Goal: Task Accomplishment & Management: Complete application form

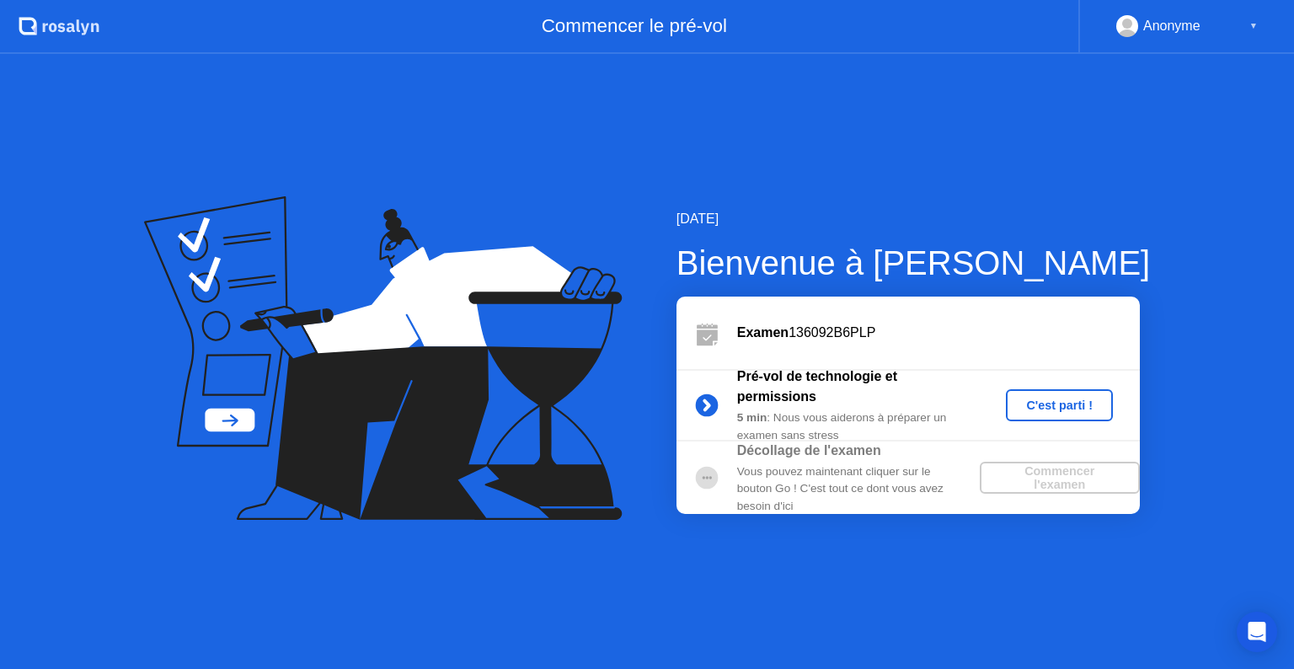
click at [821, 465] on div "Vous pouvez maintenant cliquer sur le bouton Go ! C'est tout ce dont vous avez …" at bounding box center [858, 488] width 243 height 51
click at [1057, 399] on div "C'est parti !" at bounding box center [1060, 405] width 94 height 13
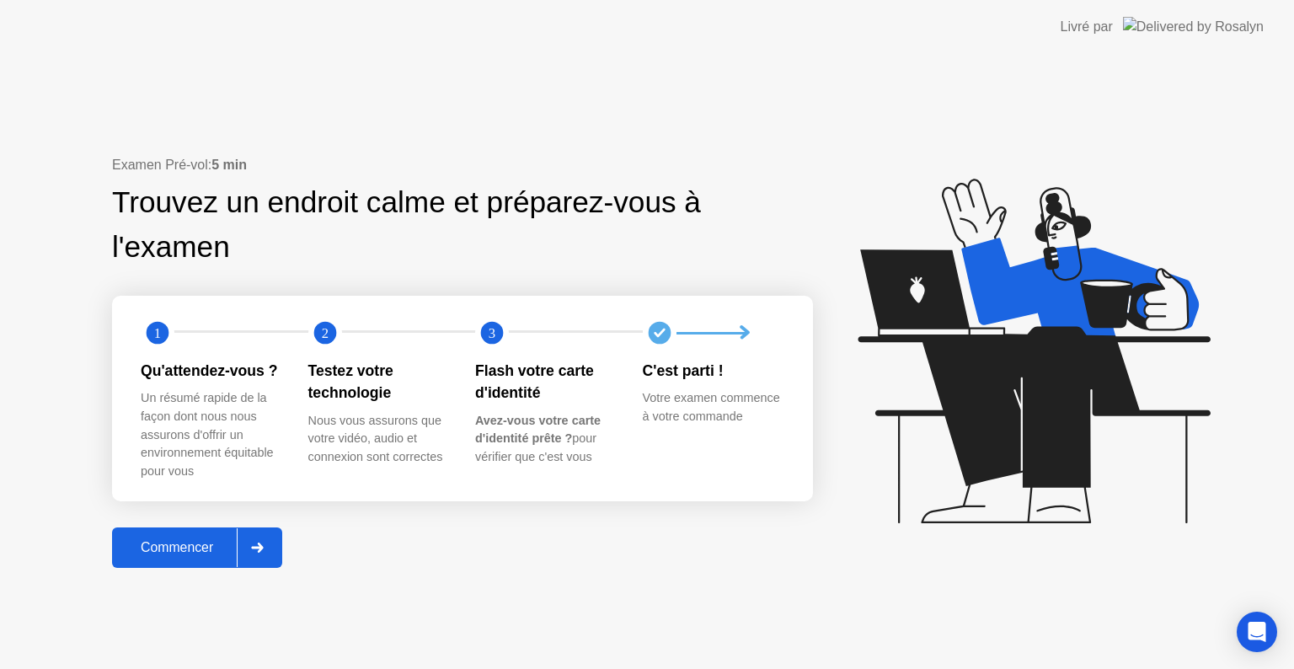
click at [263, 549] on icon at bounding box center [258, 548] width 12 height 10
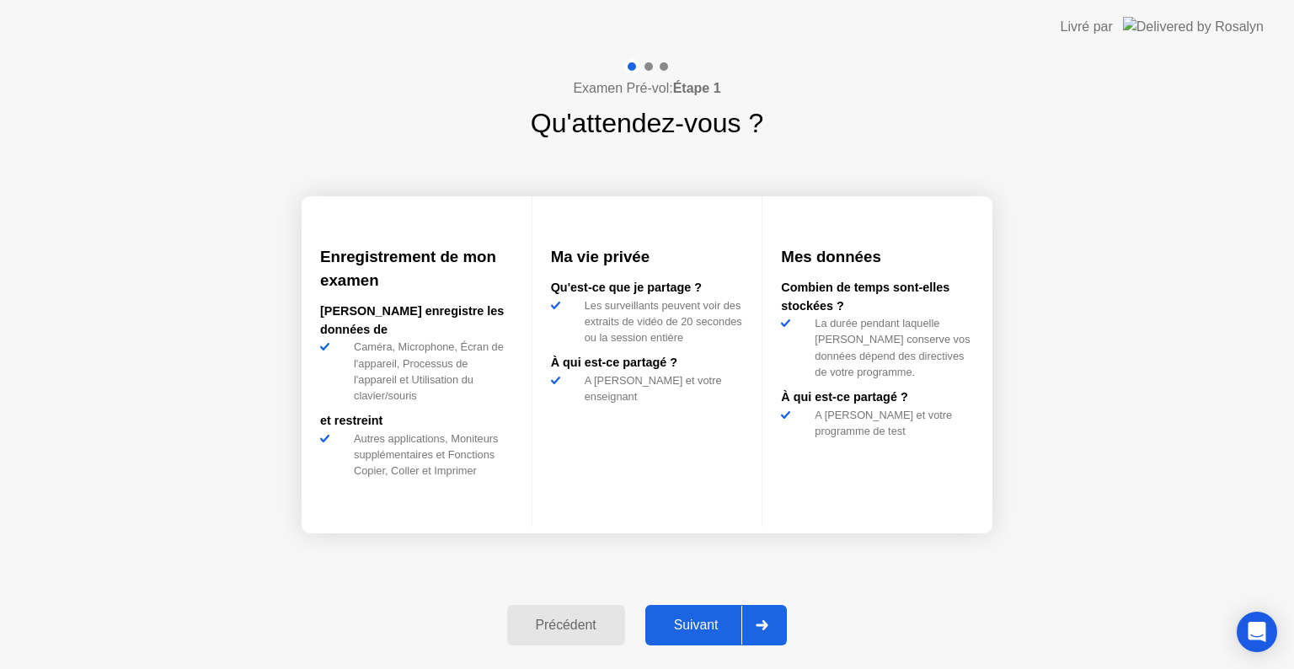
click at [686, 618] on div "Suivant" at bounding box center [696, 625] width 92 height 15
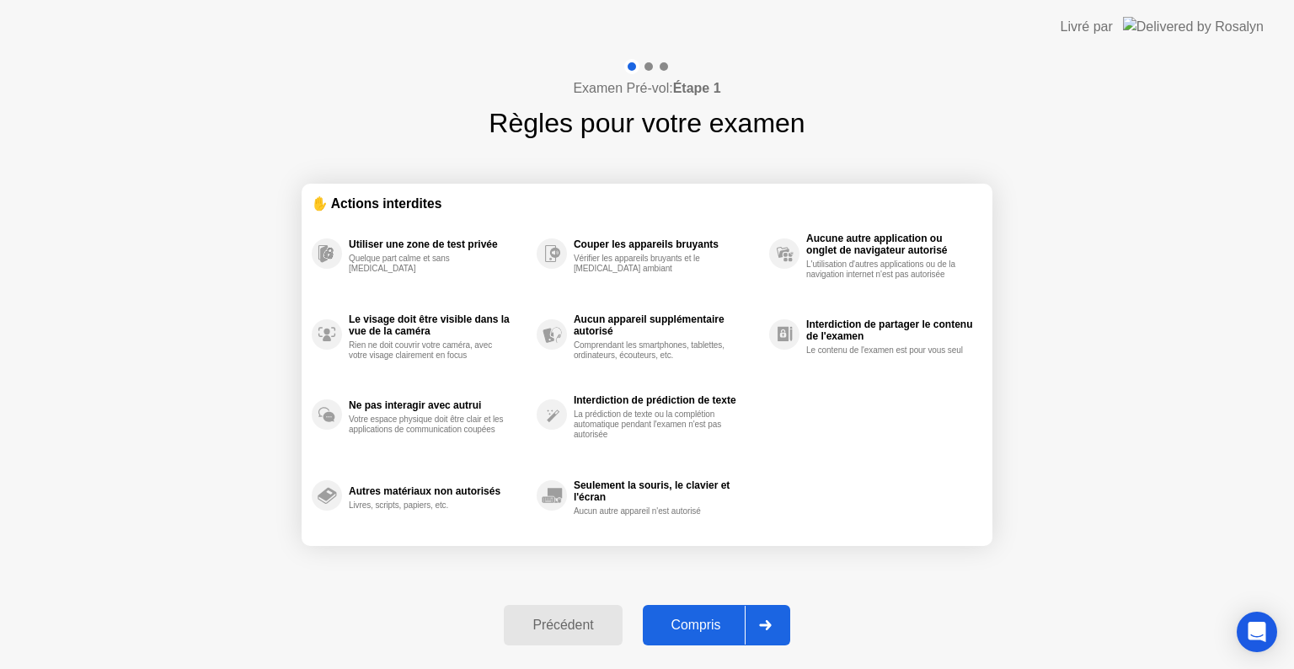
click at [686, 618] on div "Compris" at bounding box center [696, 625] width 97 height 15
select select "Available cameras"
select select "Available speakers"
select select "Available microphones"
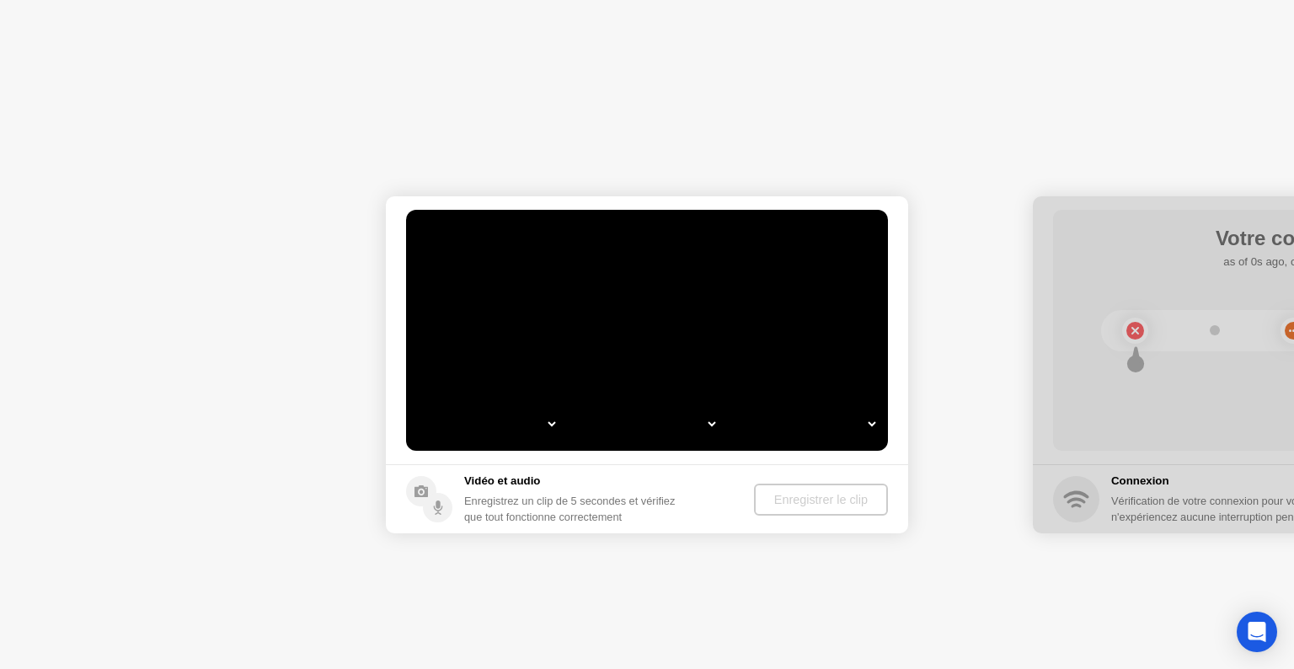
select select "**********"
select select "*******"
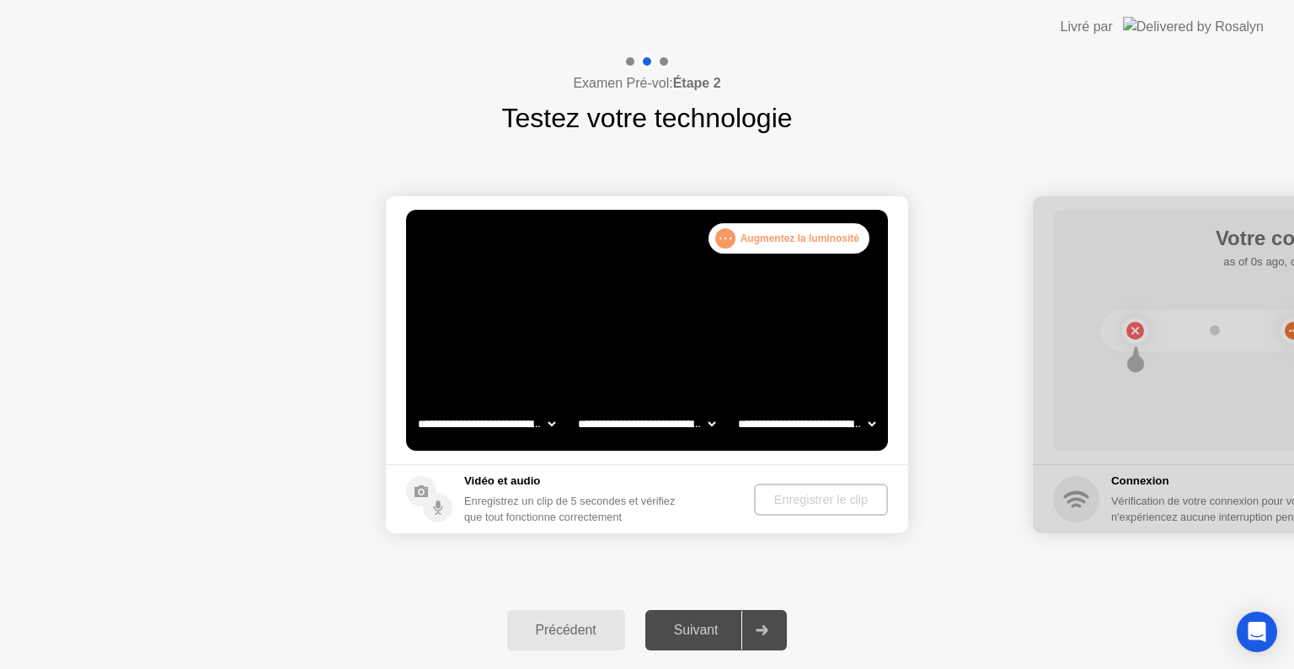
click at [648, 344] on video at bounding box center [647, 330] width 482 height 241
click at [805, 501] on div "Enregistrer le clip" at bounding box center [821, 499] width 120 height 13
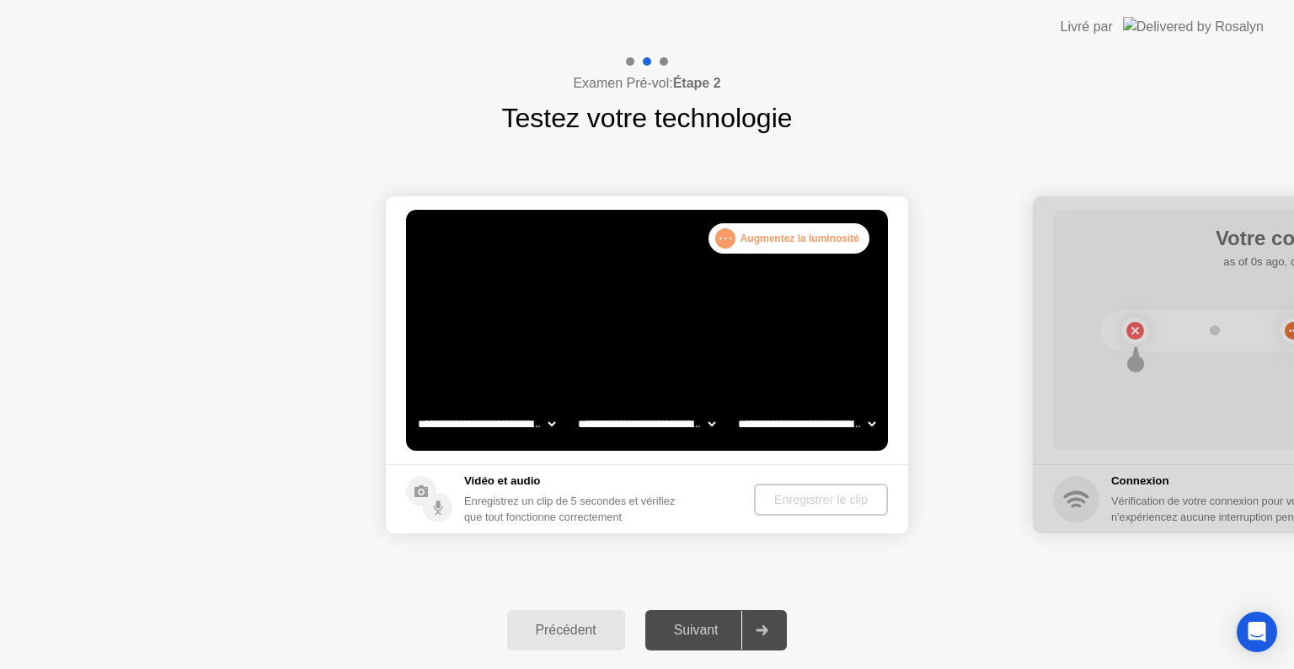
click at [570, 629] on div "Précédent" at bounding box center [566, 630] width 108 height 15
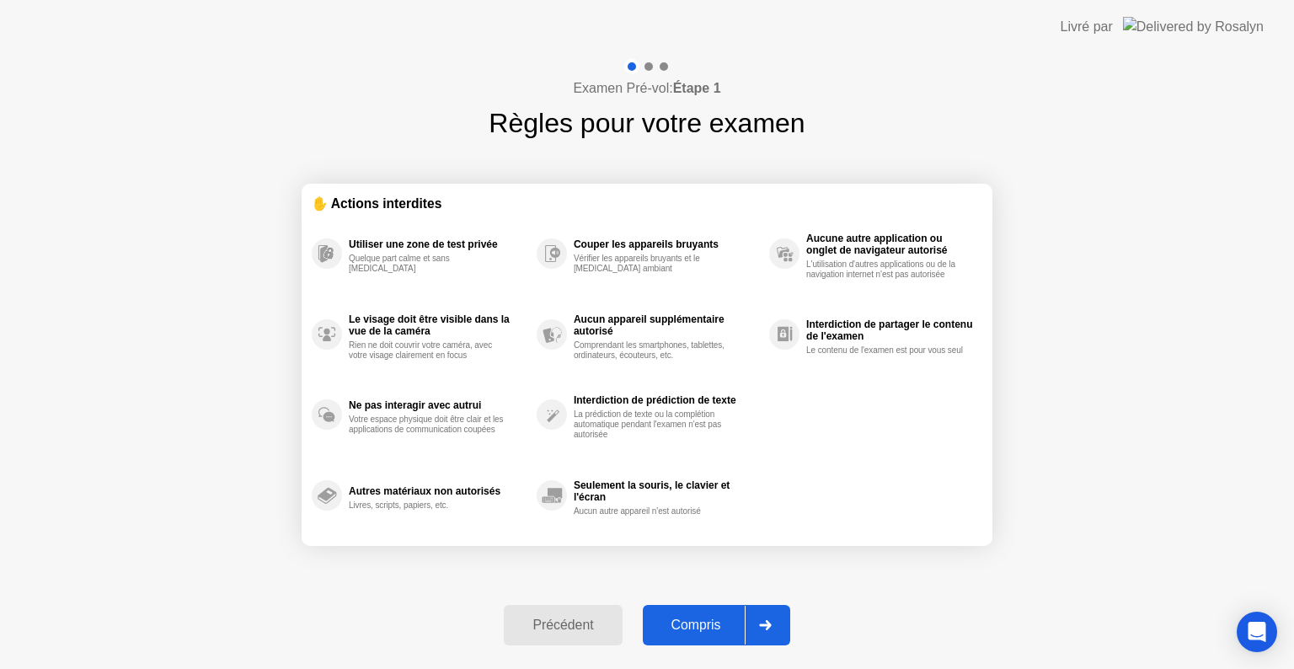
click at [570, 629] on div "Précédent" at bounding box center [563, 625] width 108 height 15
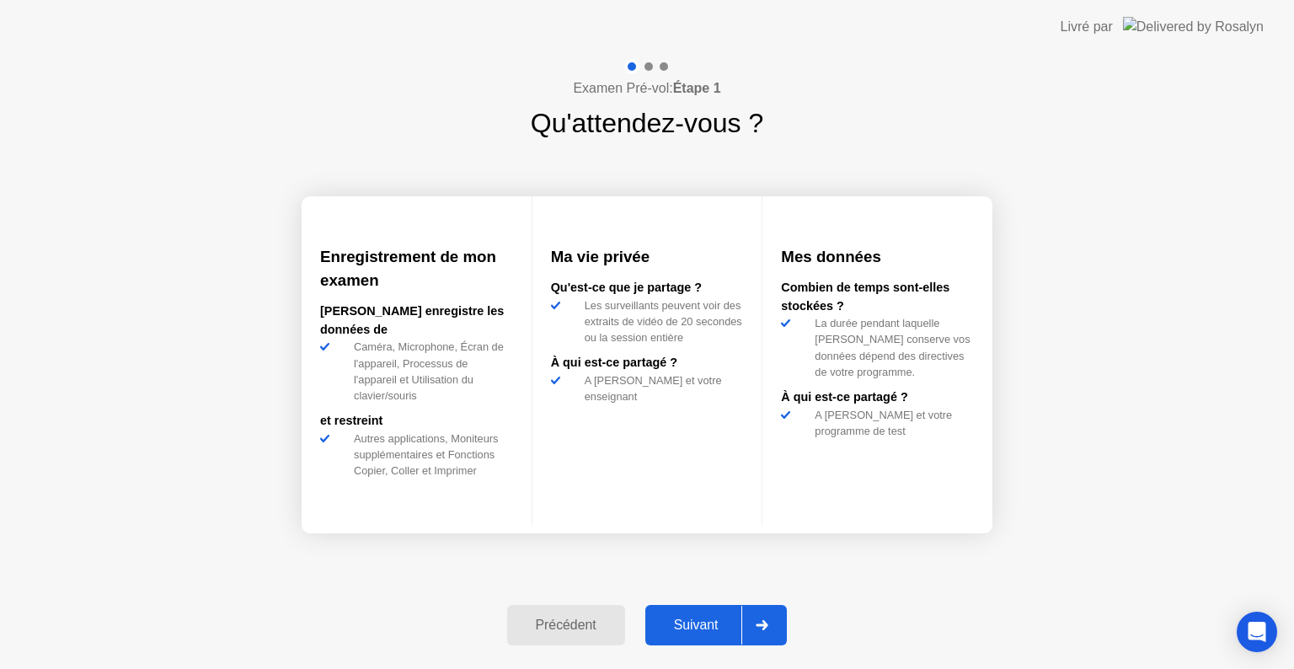
click at [578, 623] on div "Précédent" at bounding box center [566, 625] width 108 height 15
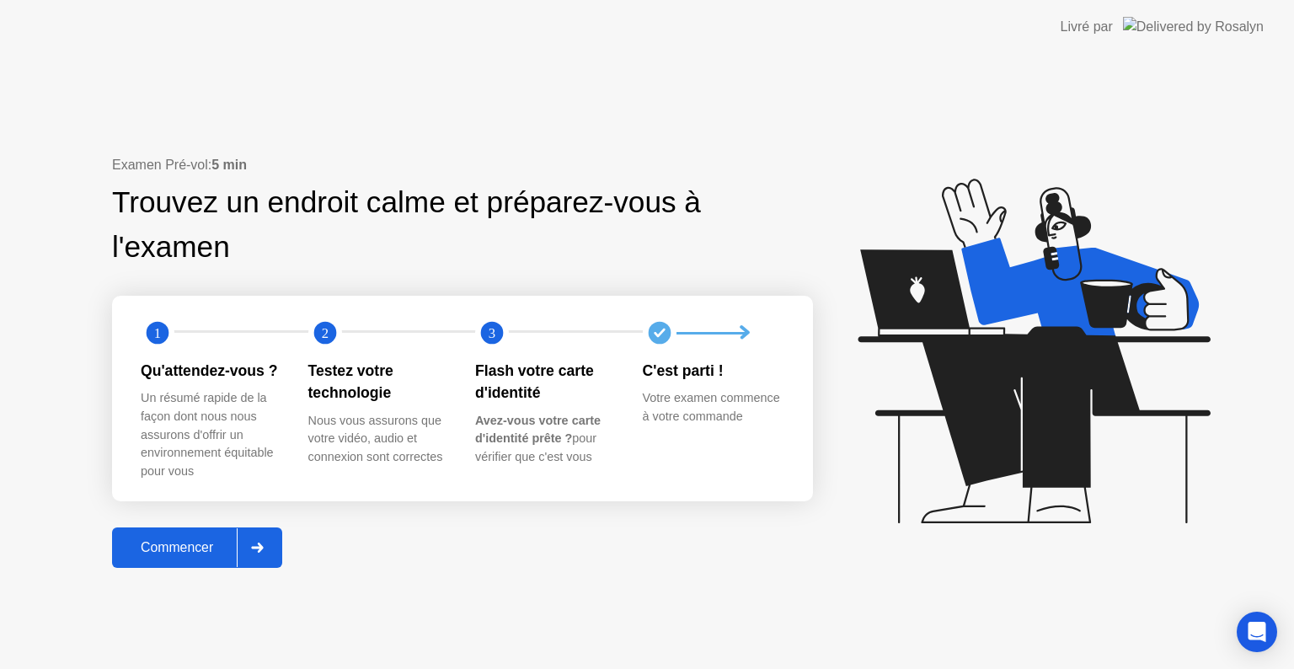
click at [655, 324] on circle at bounding box center [659, 333] width 23 height 23
click at [499, 345] on circle at bounding box center [492, 333] width 34 height 34
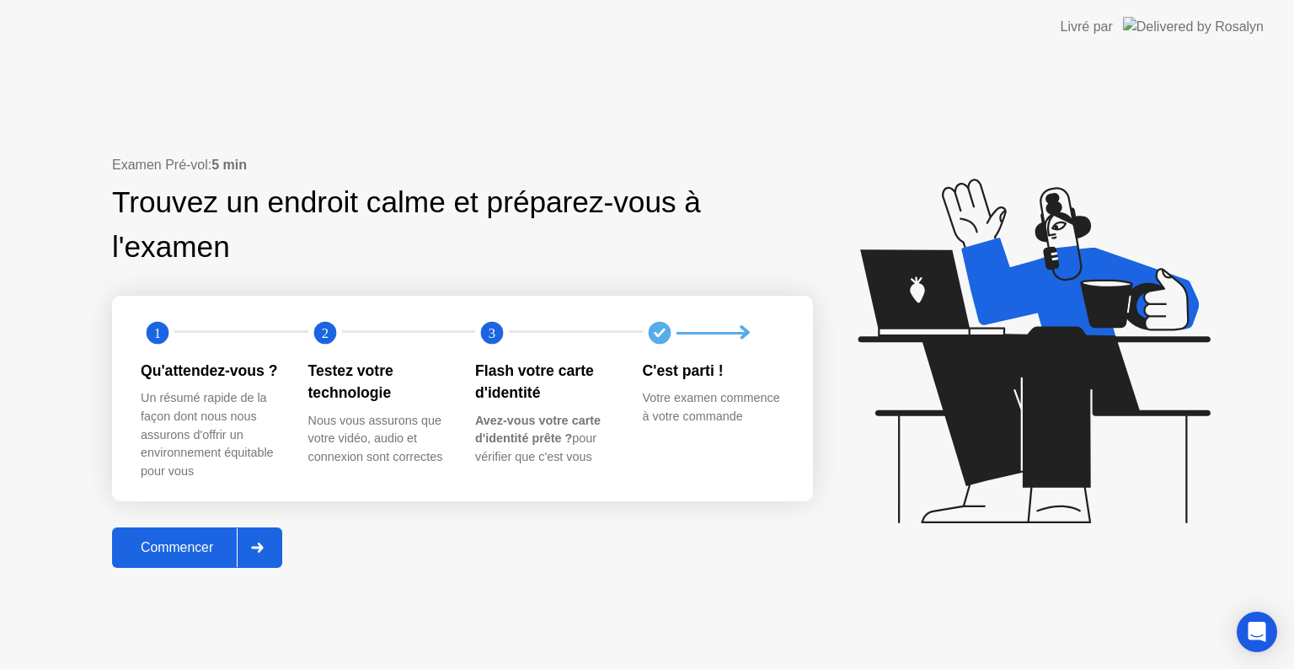
click at [499, 345] on circle at bounding box center [492, 333] width 34 height 34
click at [264, 548] on icon at bounding box center [258, 548] width 12 height 10
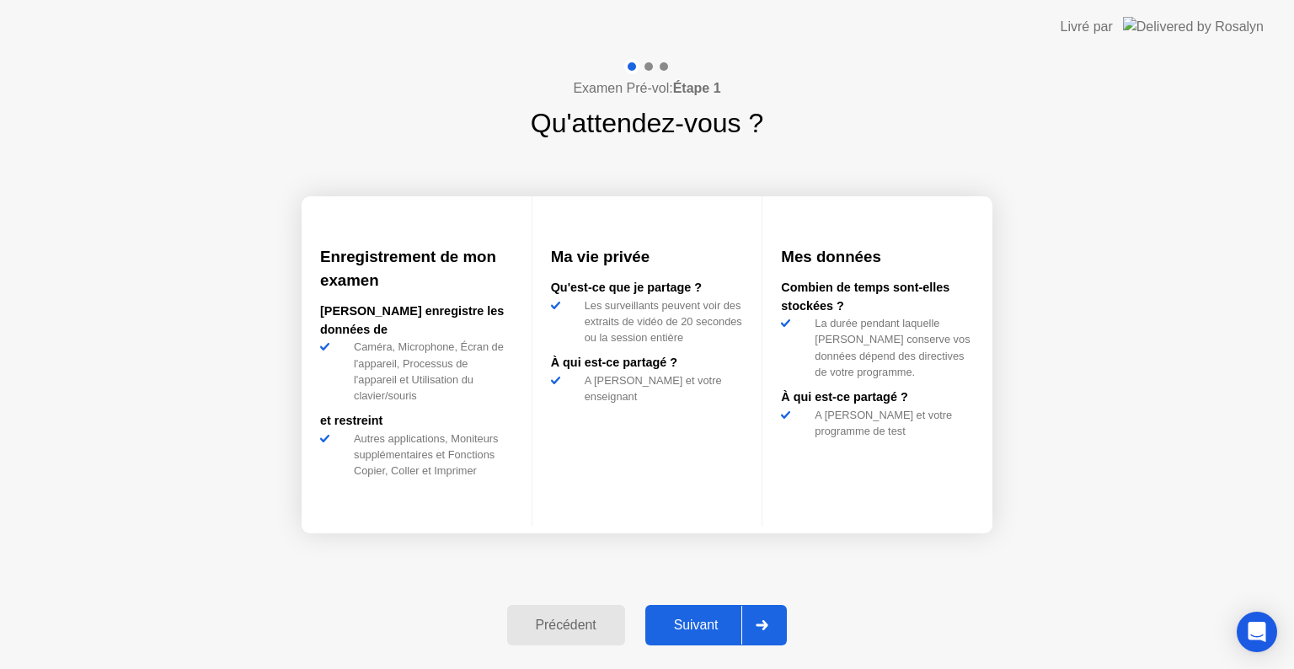
click at [742, 632] on div "Suivant" at bounding box center [696, 625] width 92 height 15
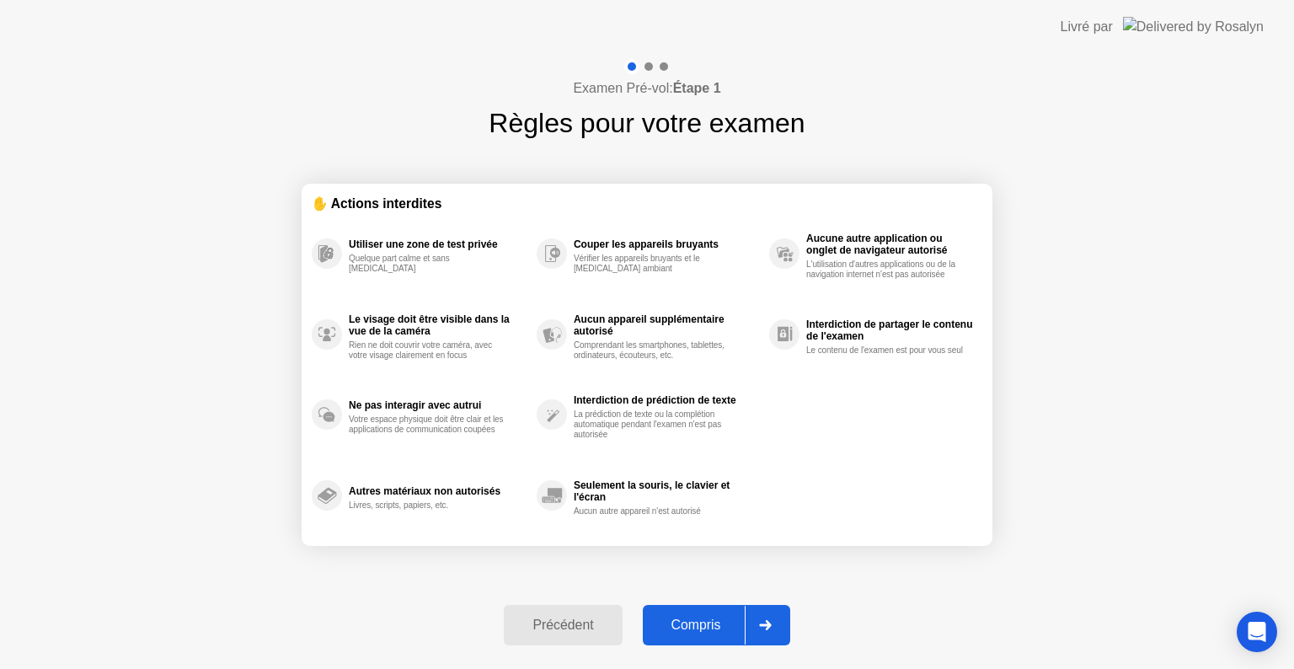
click at [736, 633] on div "Compris" at bounding box center [696, 625] width 97 height 15
select select "**********"
select select "*******"
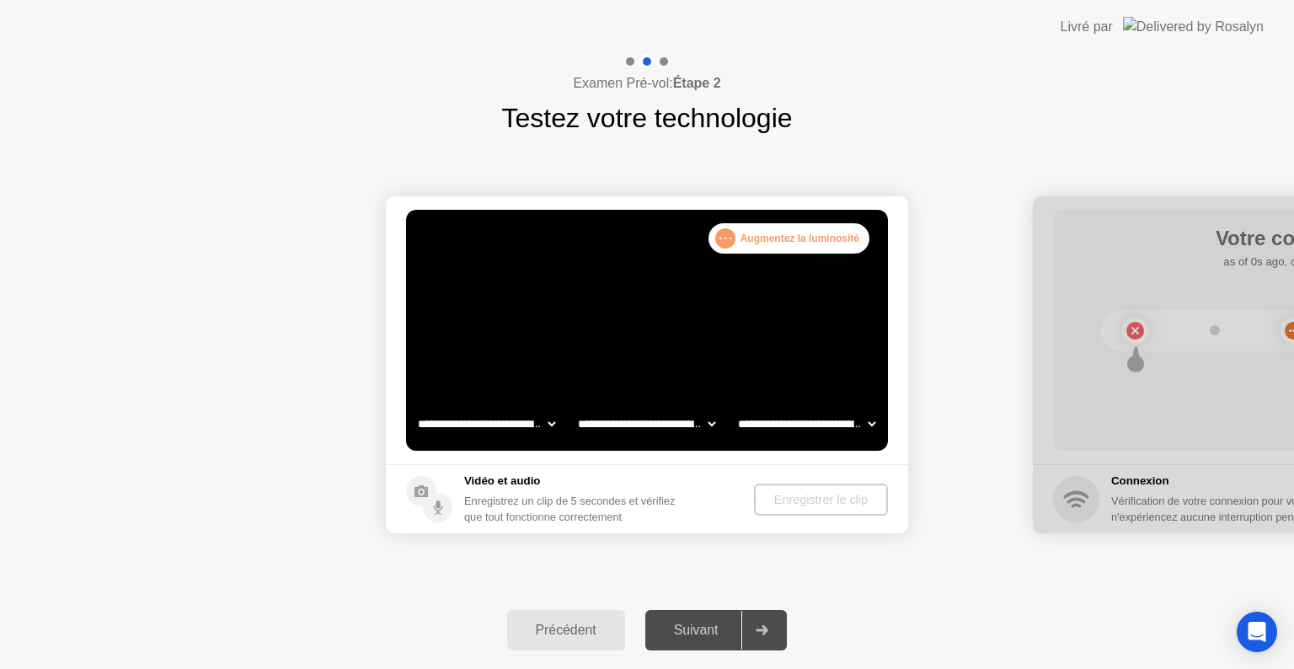
click at [444, 413] on select "**********" at bounding box center [487, 424] width 144 height 34
select select "**********"
click at [415, 407] on select "**********" at bounding box center [487, 424] width 144 height 34
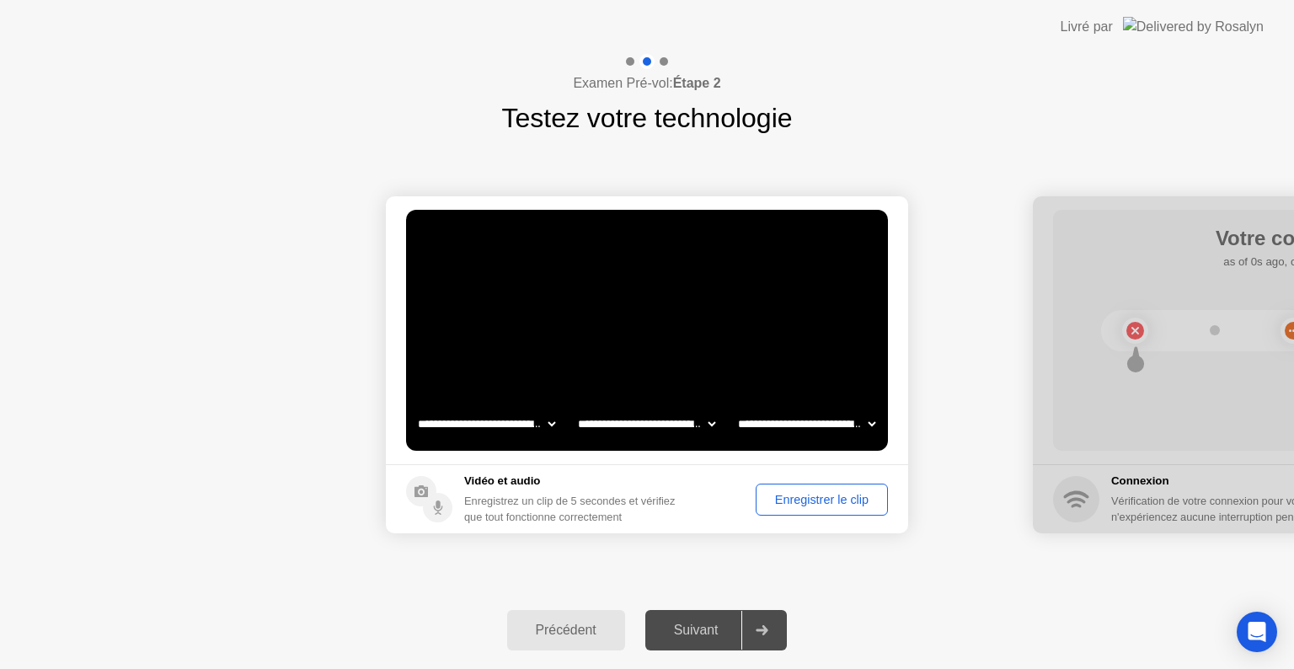
click at [797, 500] on div "Enregistrer le clip" at bounding box center [822, 499] width 120 height 13
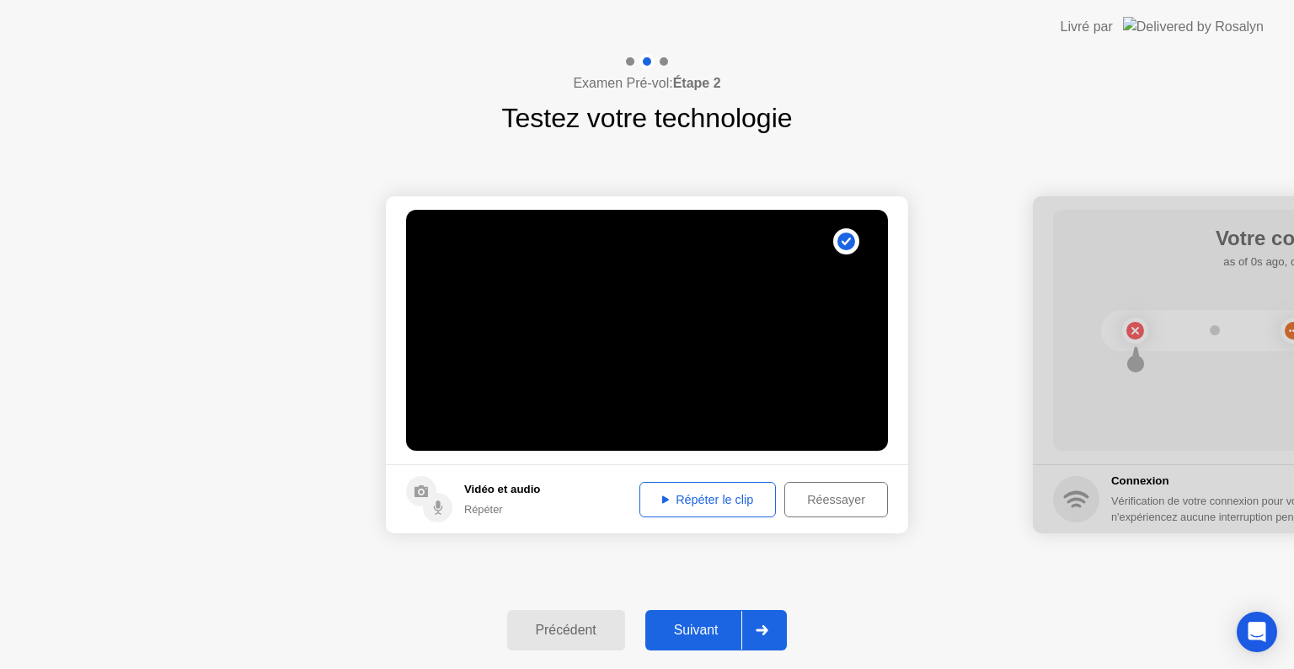
click at [693, 500] on div "Répéter le clip" at bounding box center [707, 499] width 125 height 13
click at [757, 632] on div at bounding box center [761, 630] width 40 height 39
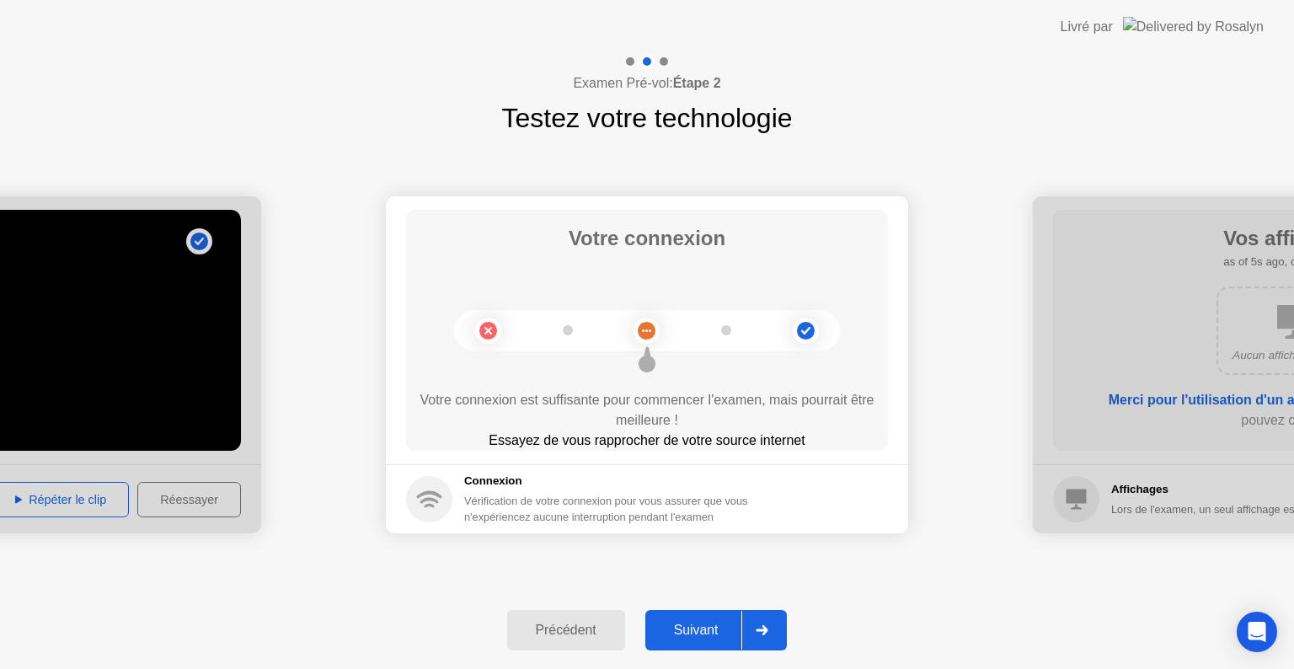
click at [693, 629] on div "Suivant" at bounding box center [696, 630] width 92 height 15
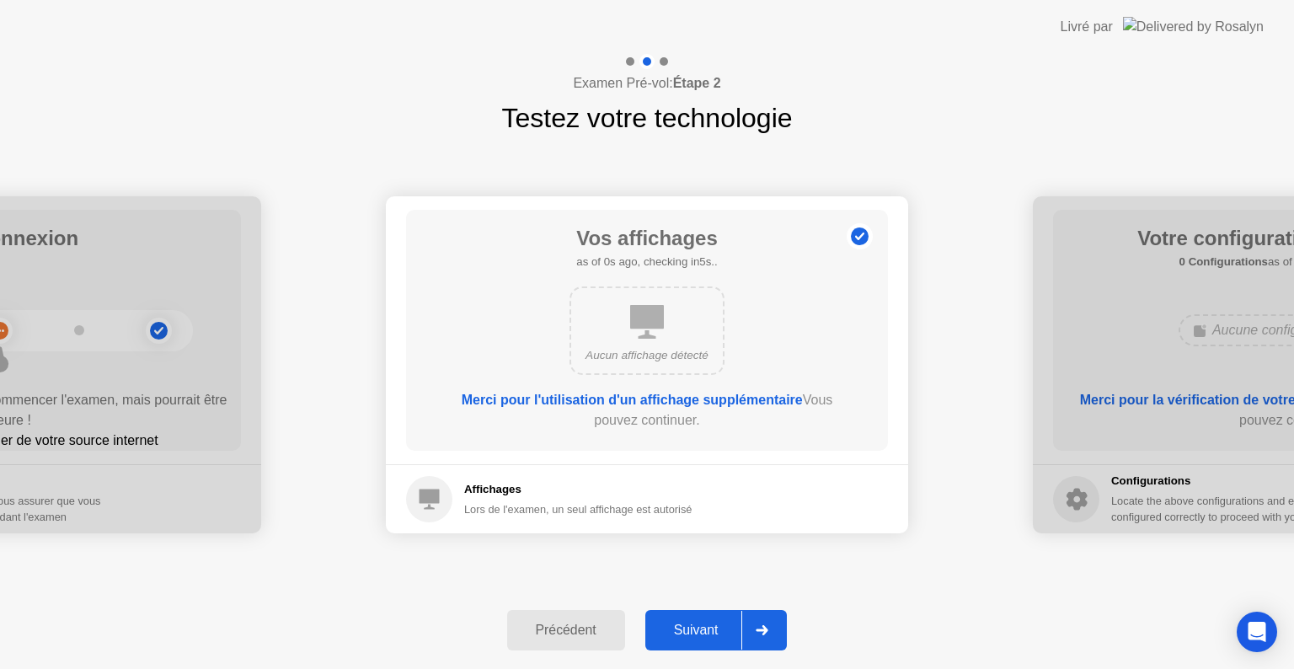
click at [691, 624] on div "Suivant" at bounding box center [696, 630] width 92 height 15
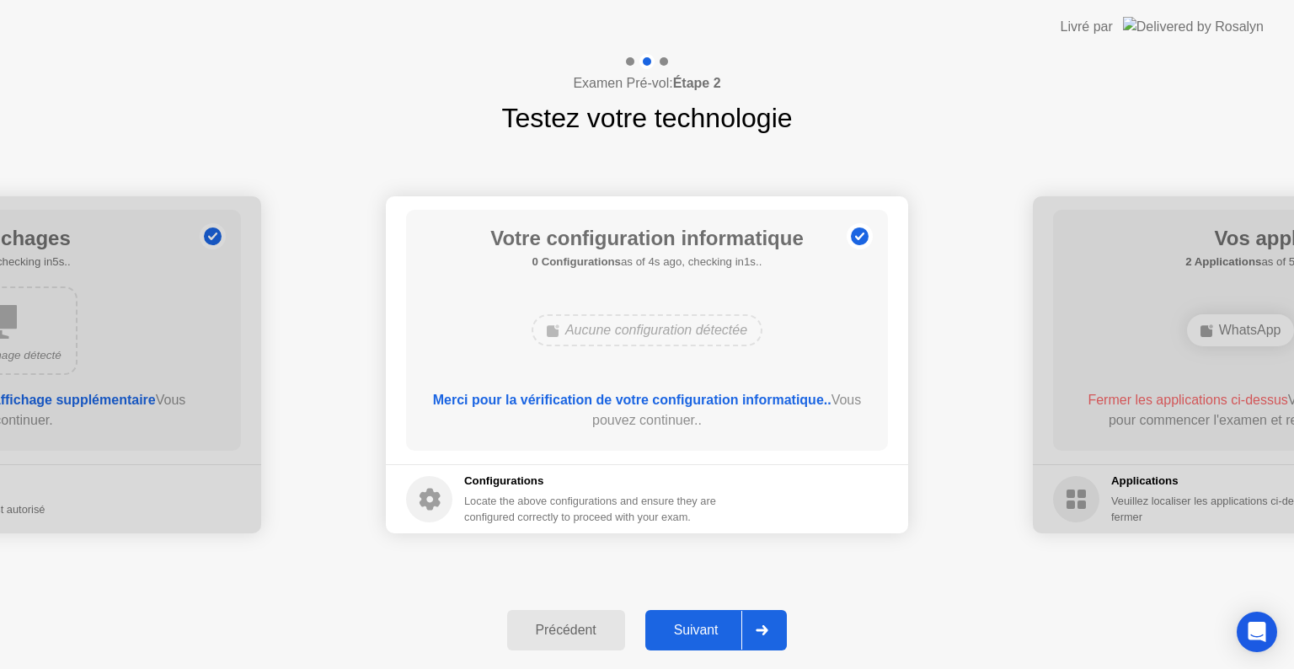
click at [691, 624] on div "Suivant" at bounding box center [696, 630] width 92 height 15
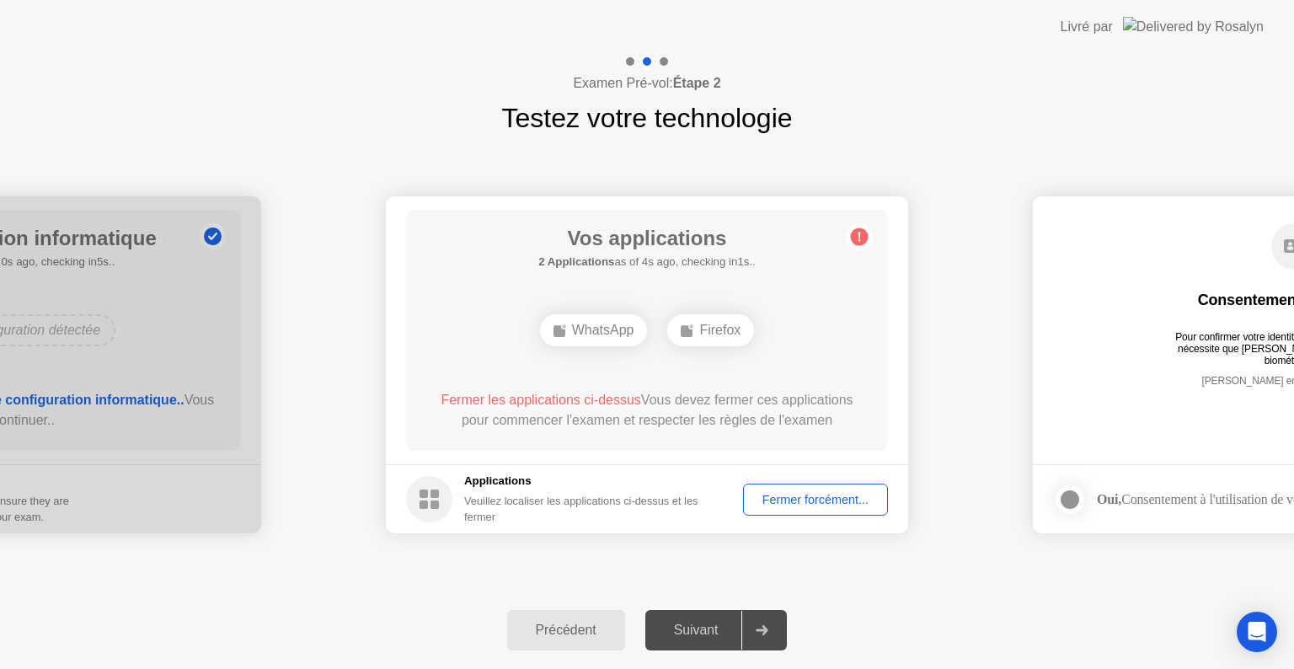
click at [824, 495] on div "Fermer forcément..." at bounding box center [815, 499] width 133 height 13
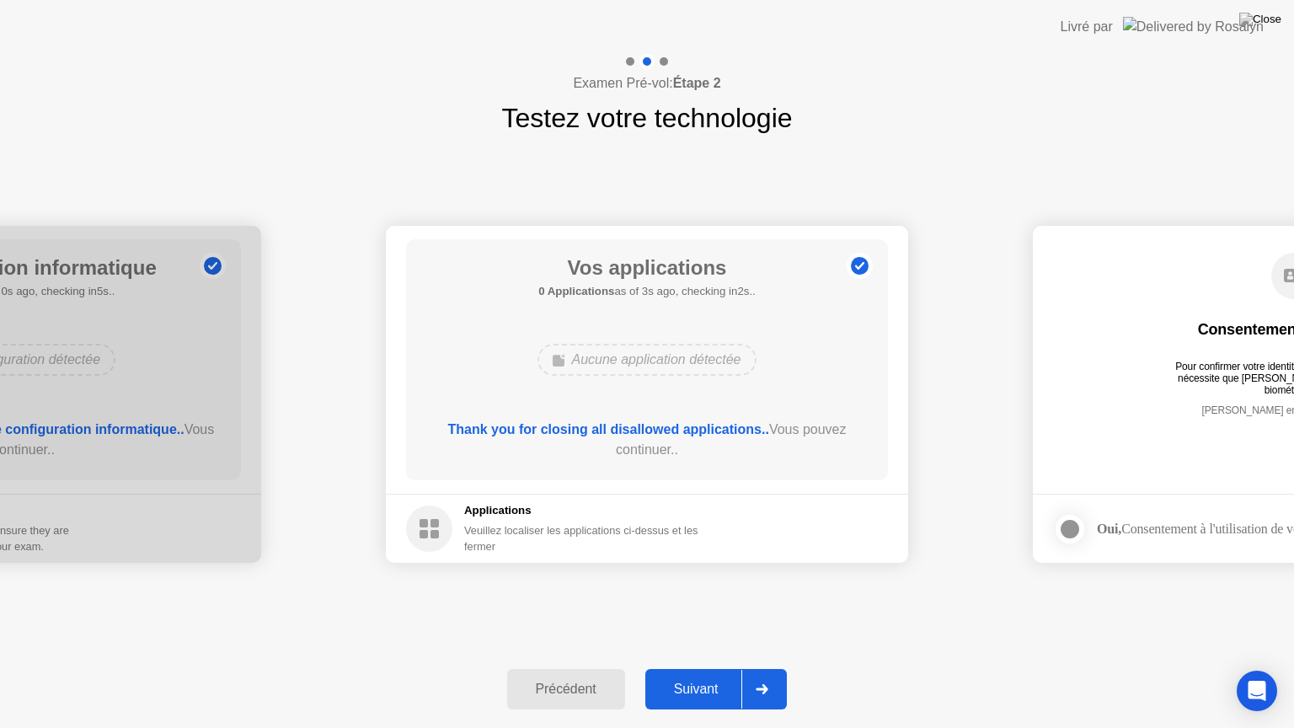
click at [686, 668] on div "Suivant" at bounding box center [696, 689] width 92 height 15
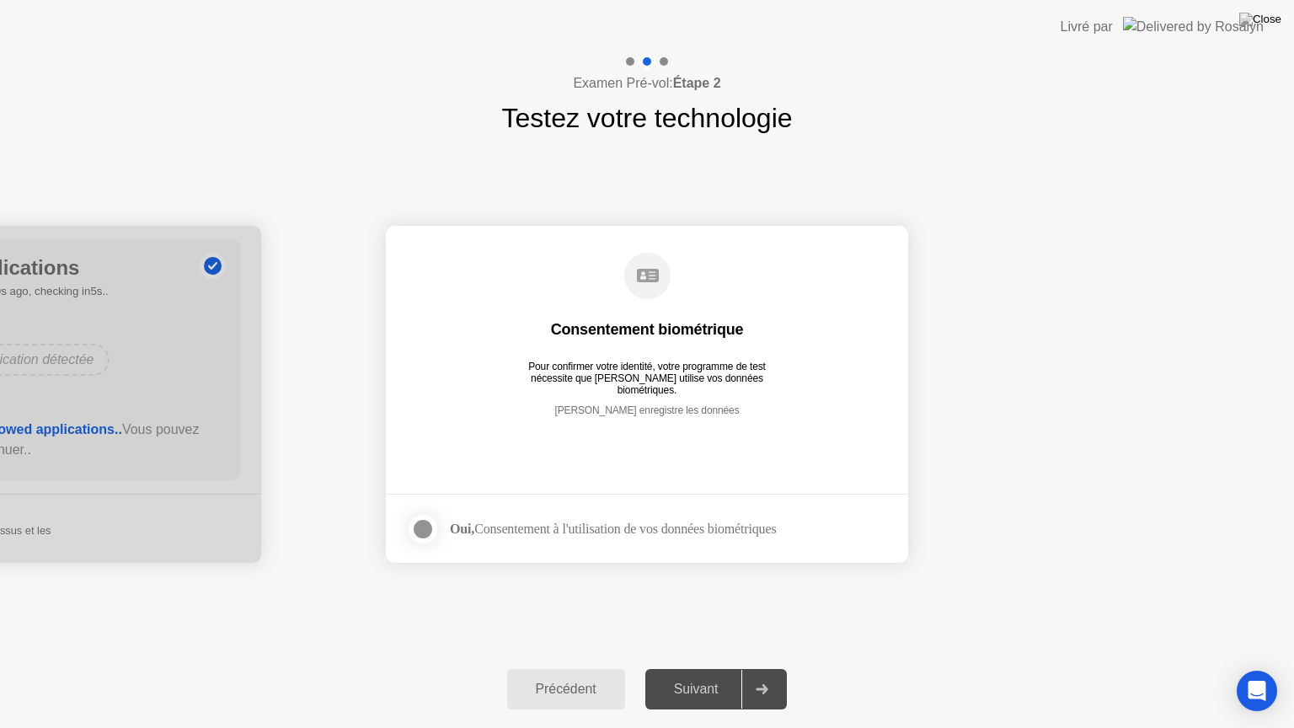
click at [426, 527] on div at bounding box center [423, 529] width 20 height 20
click at [768, 668] on icon at bounding box center [763, 689] width 12 height 10
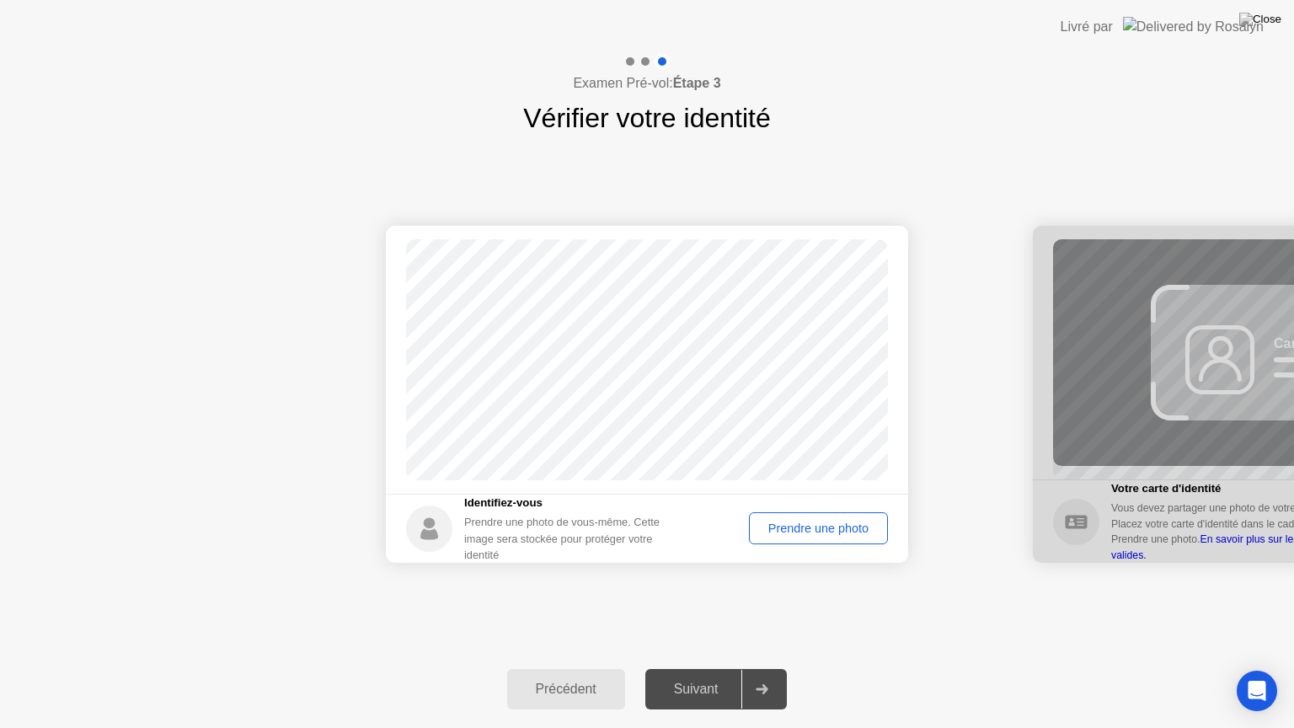
click at [784, 527] on div "Prendre une photo" at bounding box center [818, 528] width 127 height 13
click at [817, 531] on div "Réessayer" at bounding box center [839, 528] width 85 height 13
click at [810, 522] on div "Prendre une photo" at bounding box center [818, 528] width 127 height 13
click at [701, 668] on div "Suivant" at bounding box center [696, 689] width 92 height 15
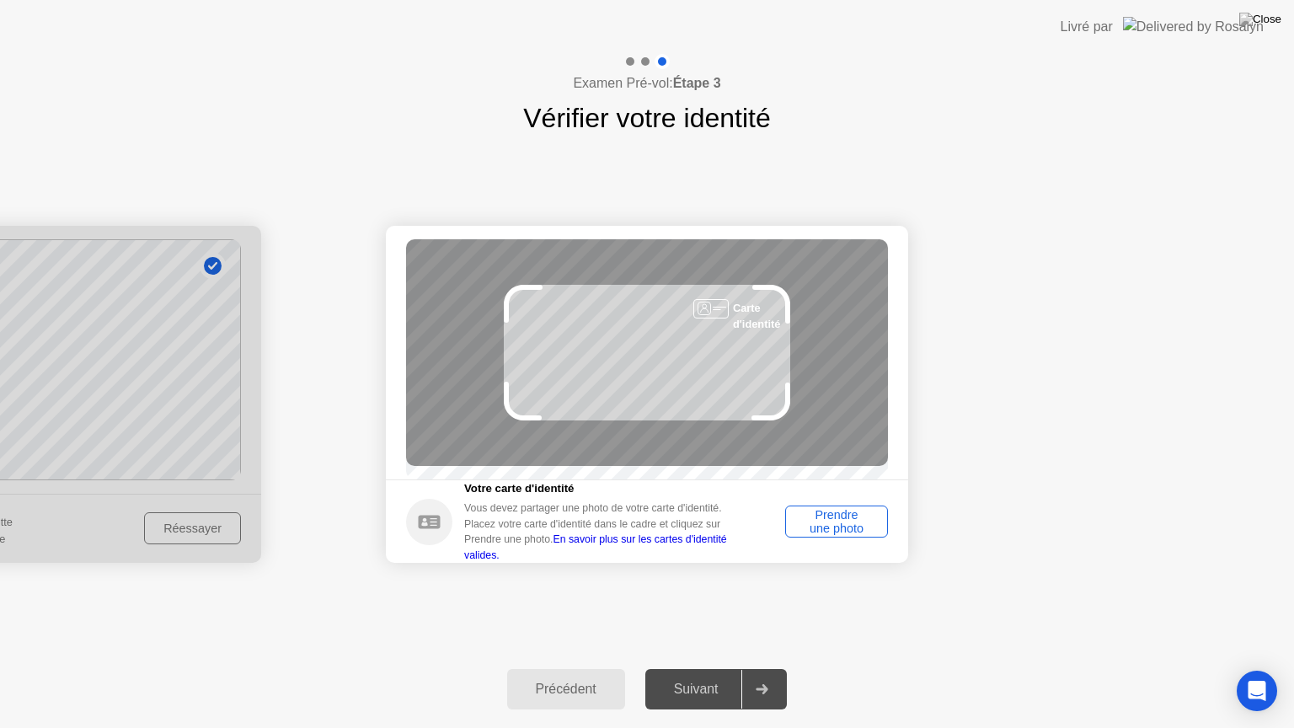
click at [844, 522] on div "Prendre une photo" at bounding box center [836, 521] width 91 height 27
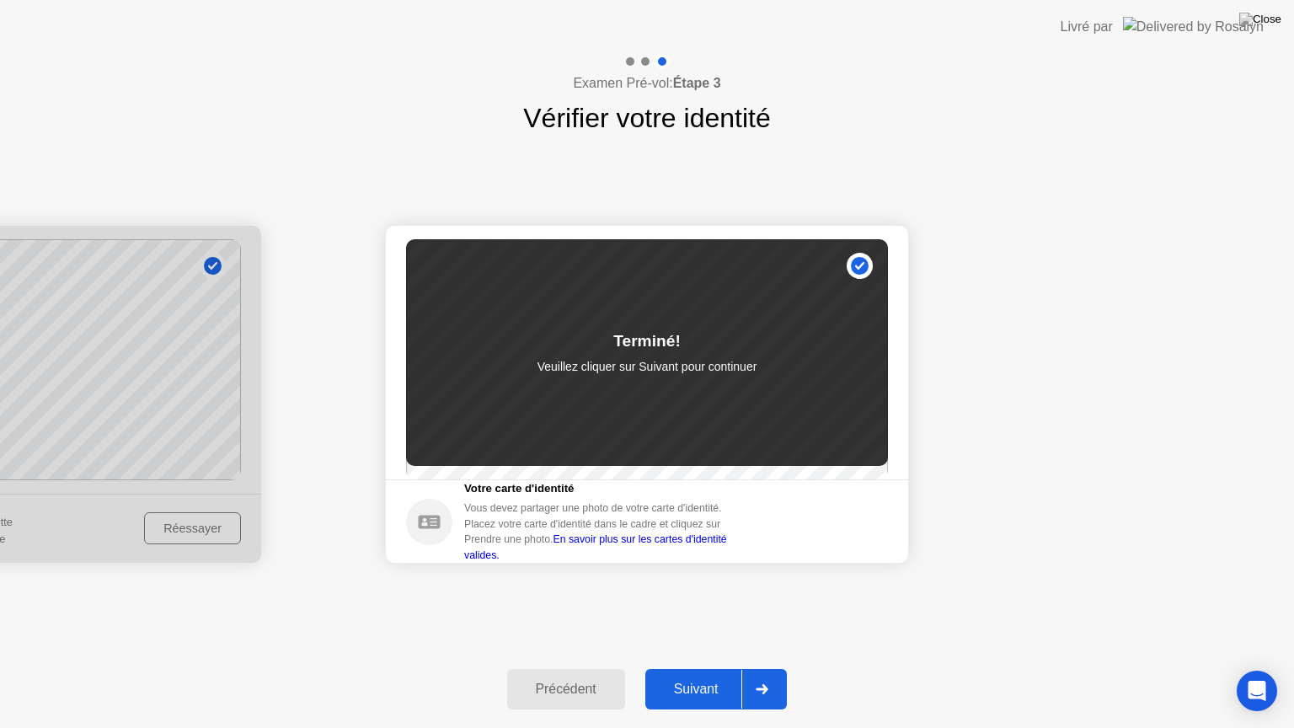
click at [701, 668] on div "Suivant" at bounding box center [696, 689] width 92 height 15
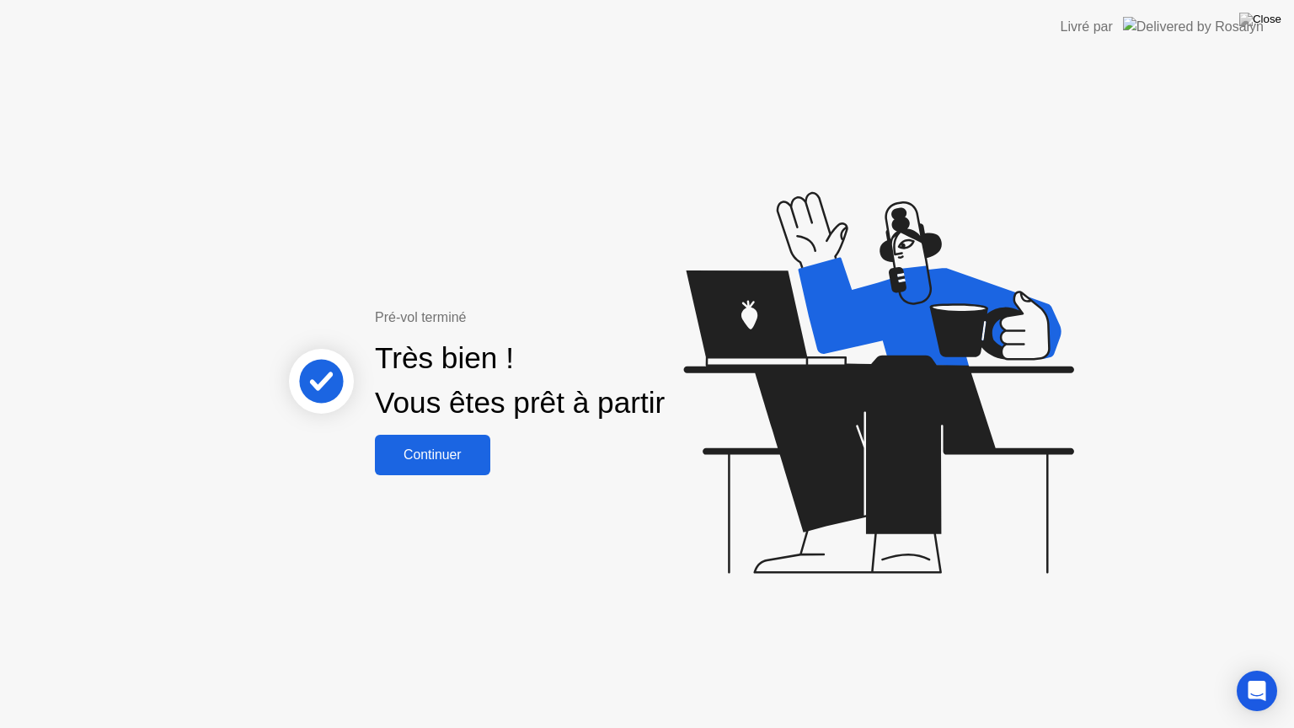
click at [432, 450] on div "Continuer" at bounding box center [432, 454] width 105 height 15
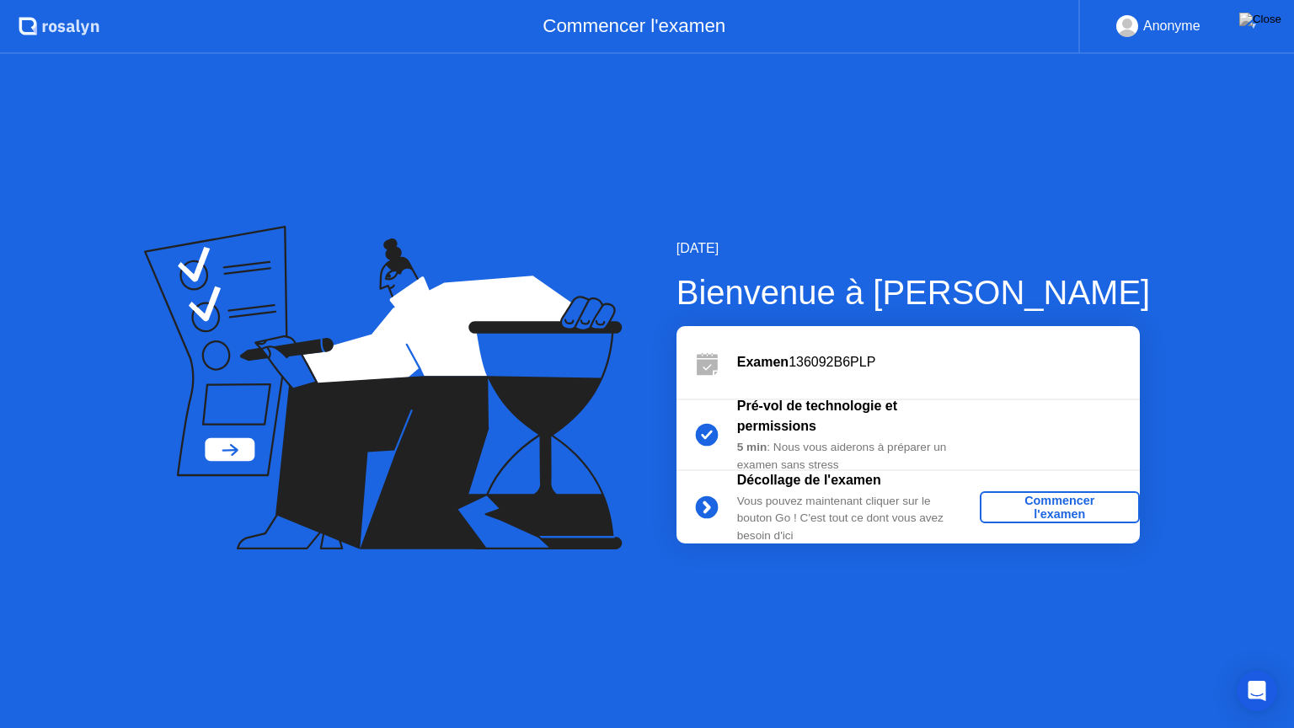
click at [1030, 509] on div "Commencer l'examen" at bounding box center [1060, 507] width 147 height 27
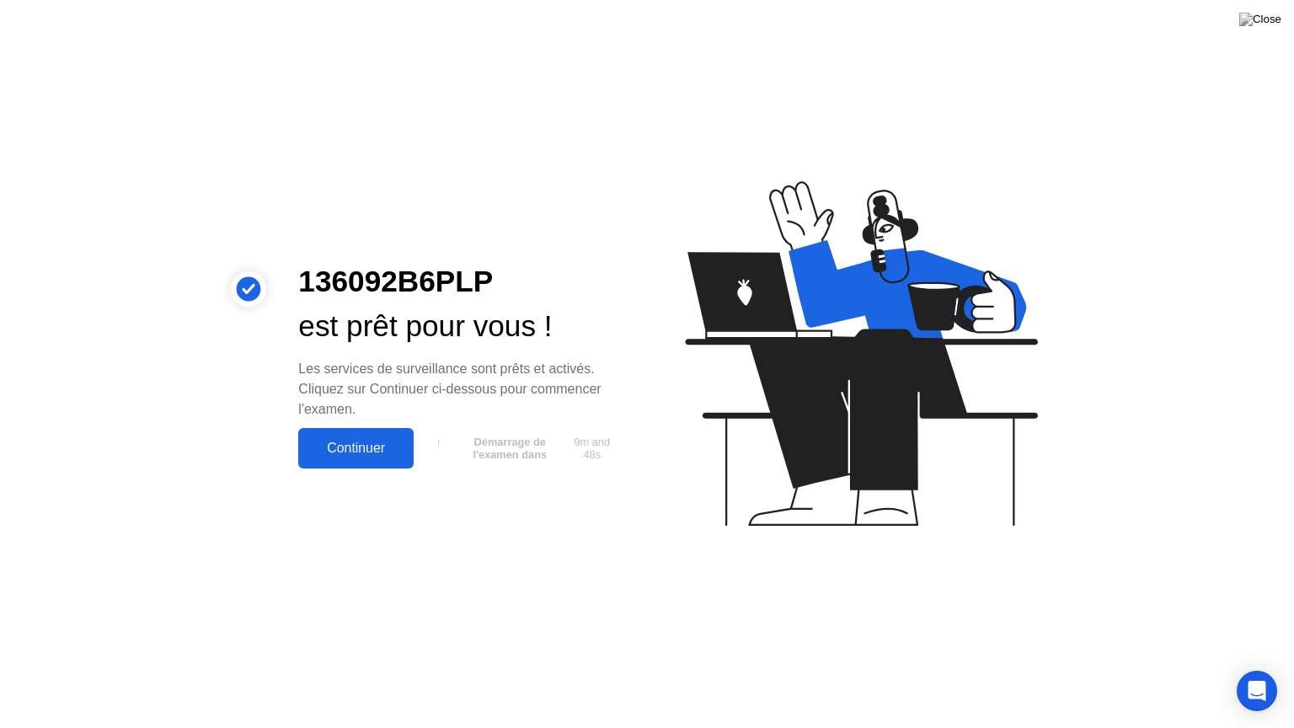
click at [356, 442] on div "Continuer" at bounding box center [355, 448] width 105 height 15
